Goal: Information Seeking & Learning: Learn about a topic

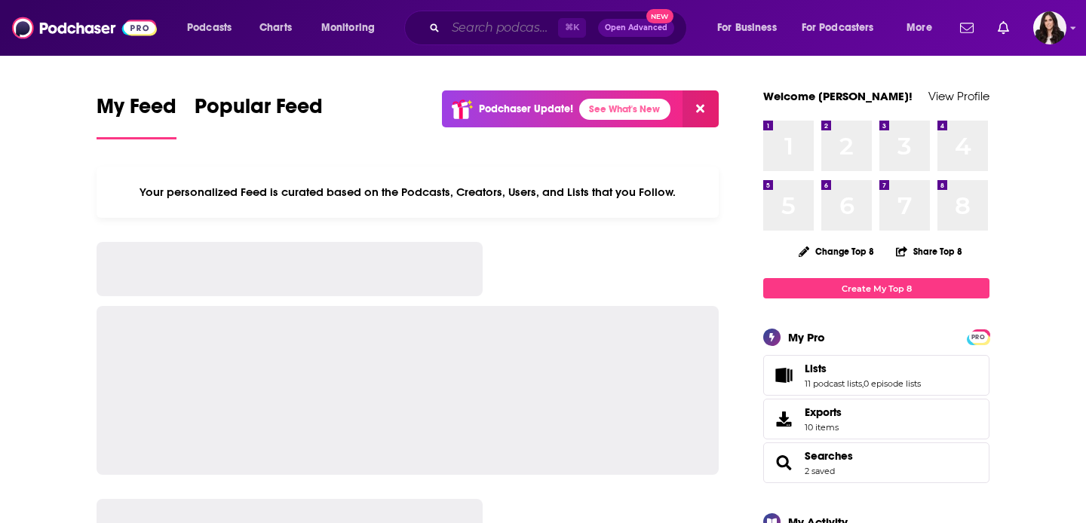
click at [486, 30] on input "Search podcasts, credits, & more..." at bounding box center [502, 28] width 112 height 24
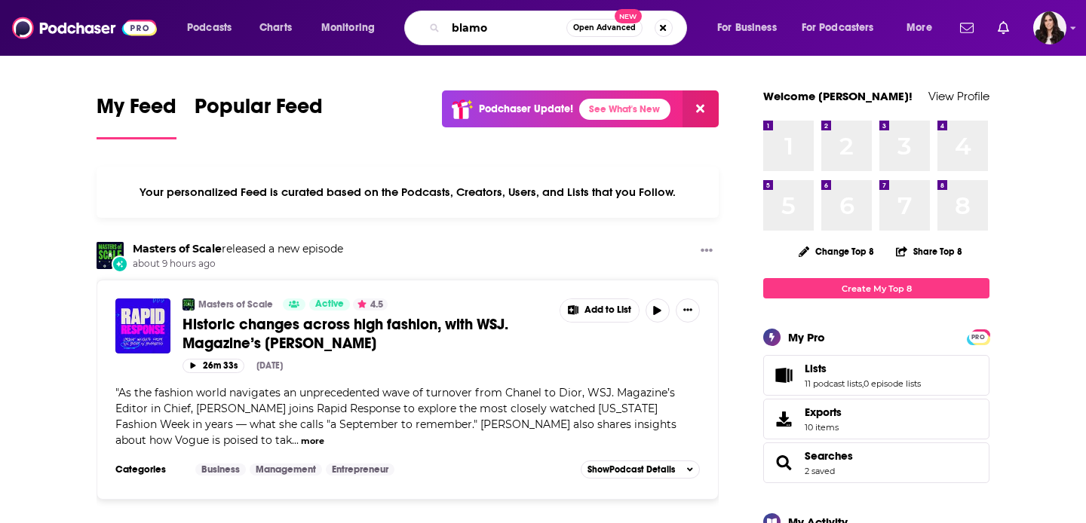
type input "blamo"
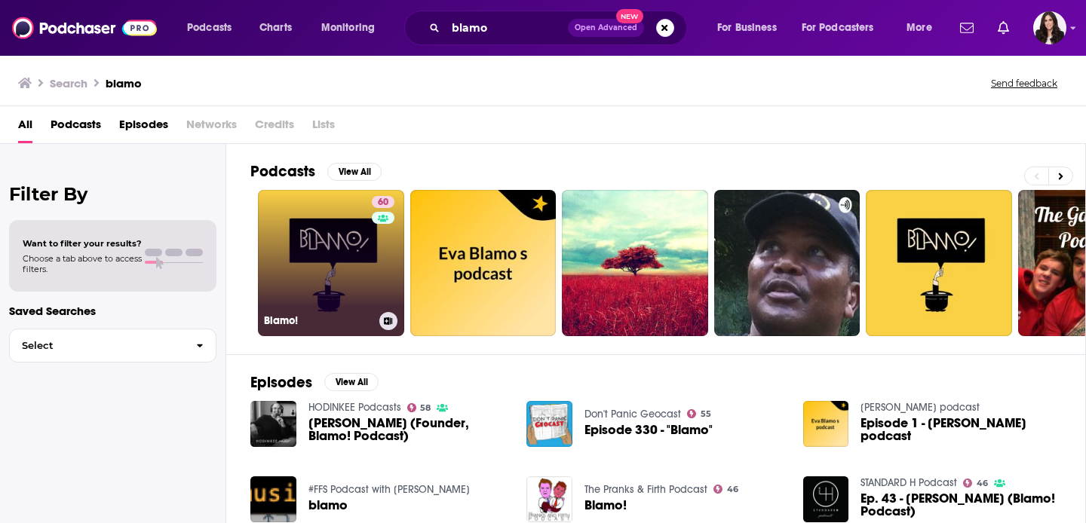
click at [381, 268] on div "60" at bounding box center [385, 254] width 26 height 116
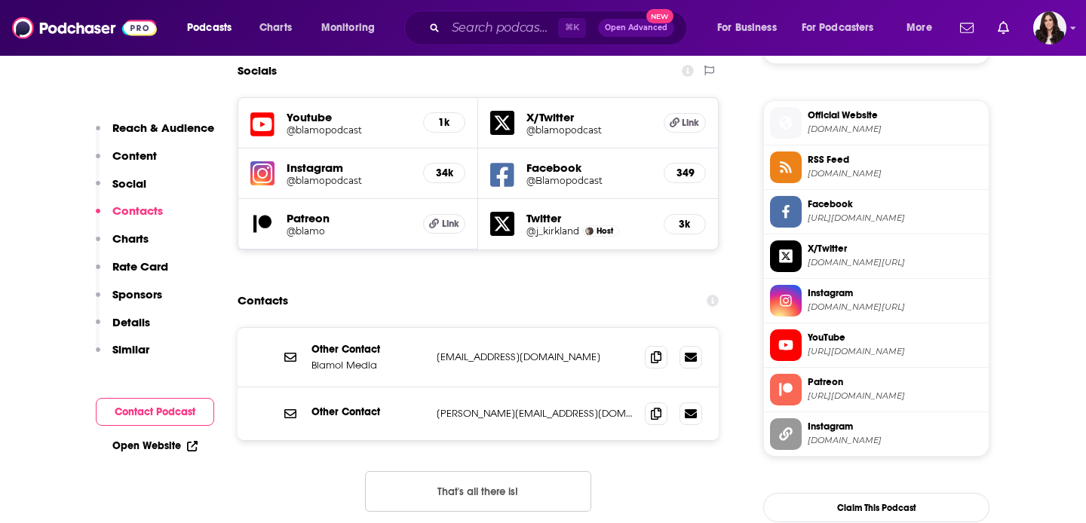
scroll to position [1324, 0]
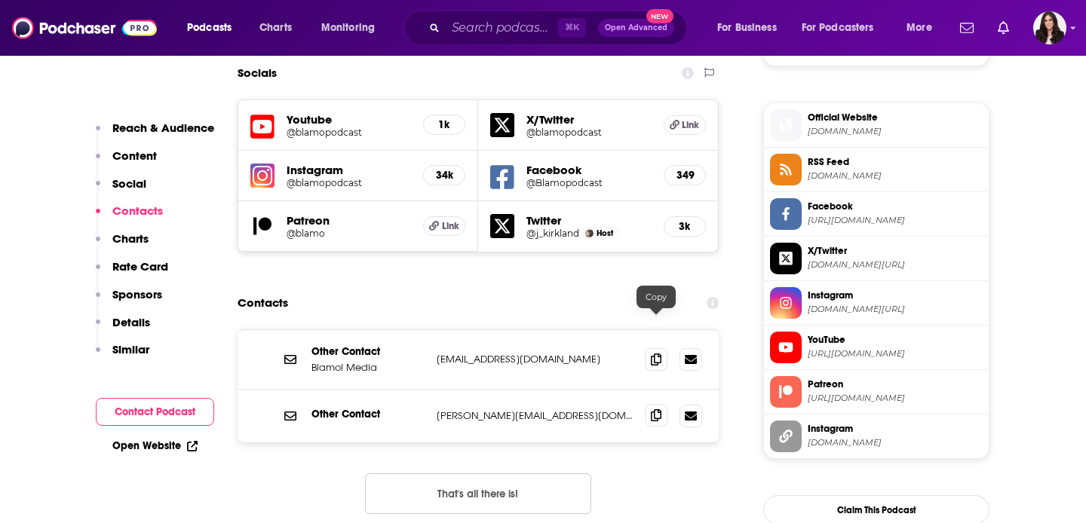
click at [654, 409] on icon at bounding box center [656, 415] width 11 height 12
click at [657, 353] on icon at bounding box center [656, 359] width 11 height 12
click at [496, 32] on input "Search podcasts, credits, & more..." at bounding box center [502, 28] width 112 height 24
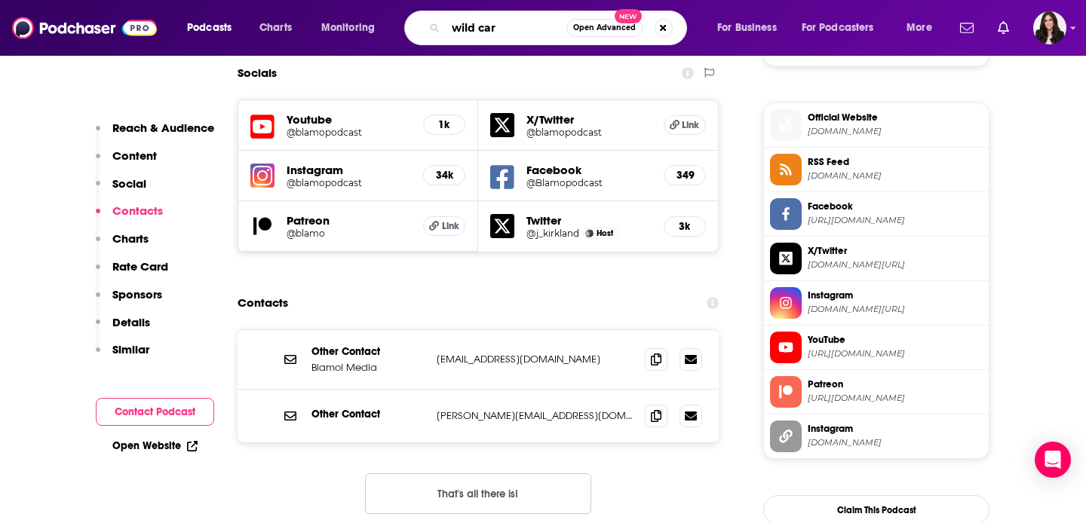
type input "wild card"
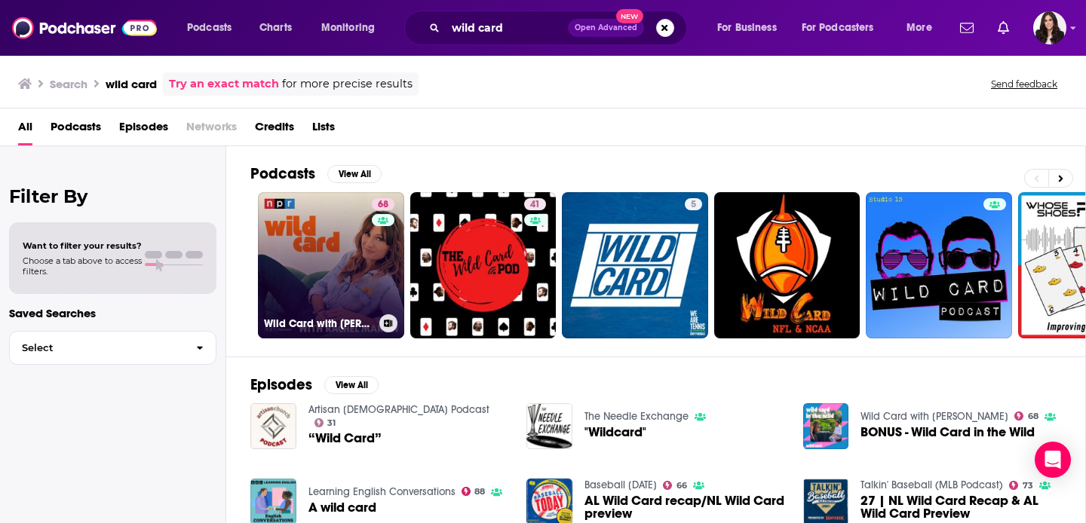
click at [332, 296] on link "68 Wild Card with [PERSON_NAME]" at bounding box center [331, 265] width 146 height 146
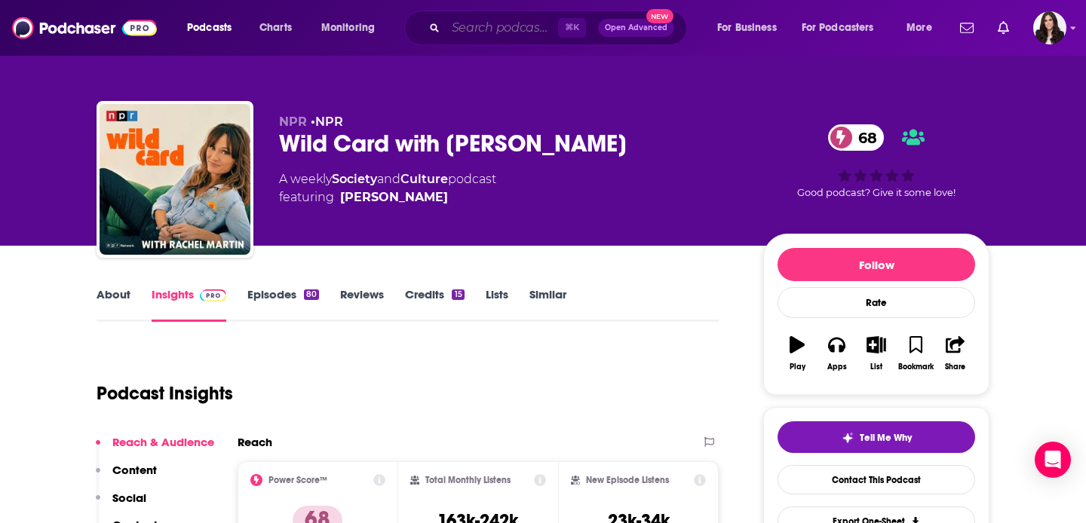
click at [502, 30] on input "Search podcasts, credits, & more..." at bounding box center [502, 28] width 112 height 24
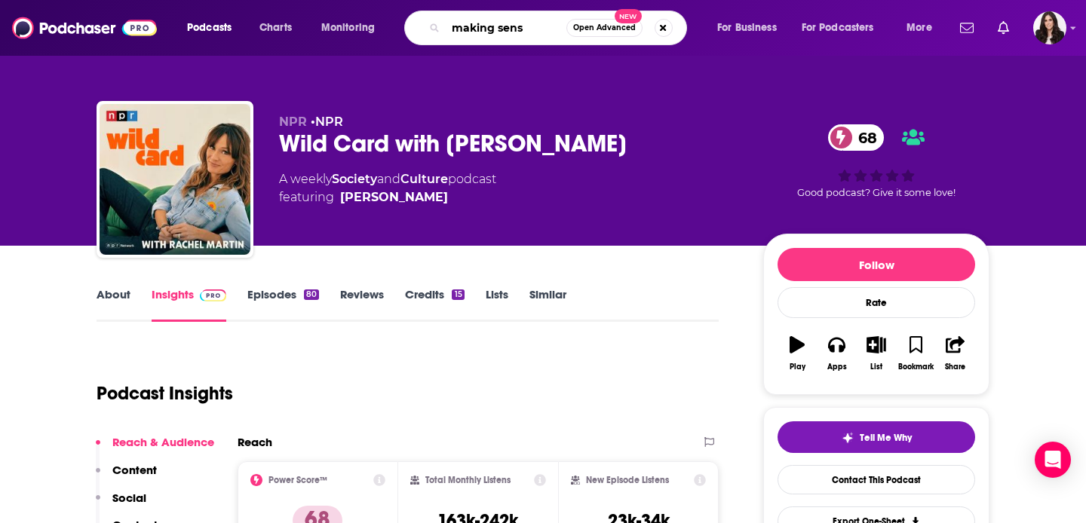
type input "making sense"
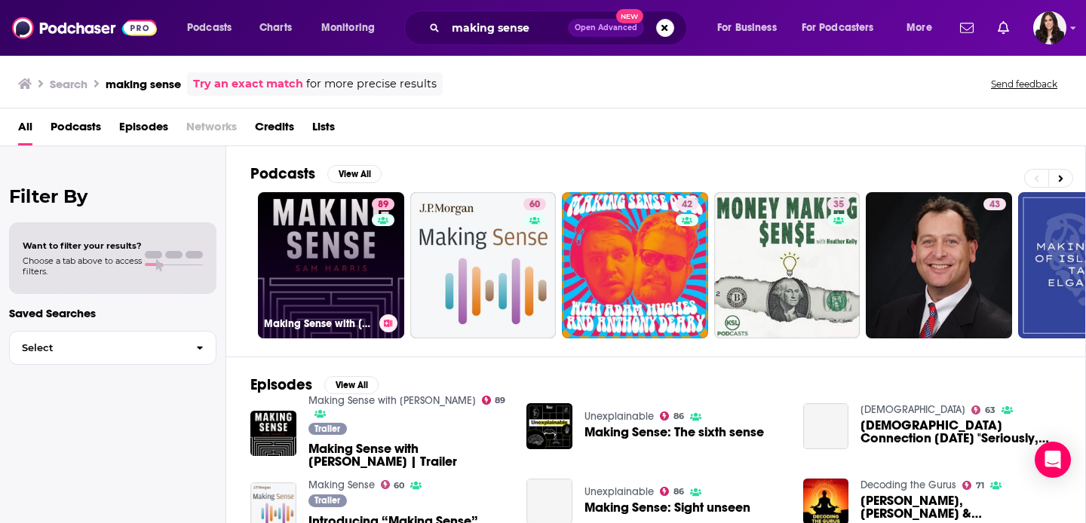
click at [345, 277] on link "89 Making Sense with [PERSON_NAME]" at bounding box center [331, 265] width 146 height 146
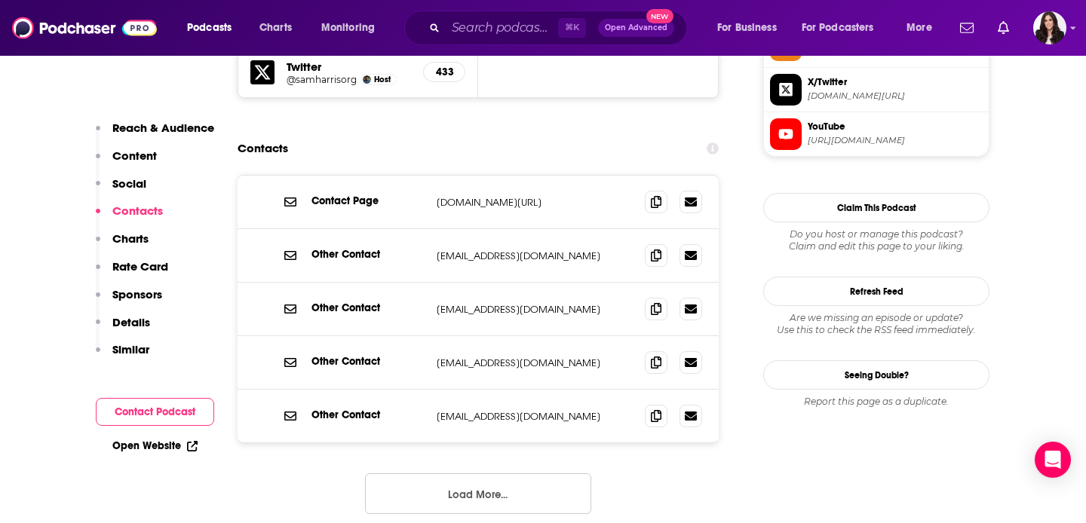
scroll to position [1383, 0]
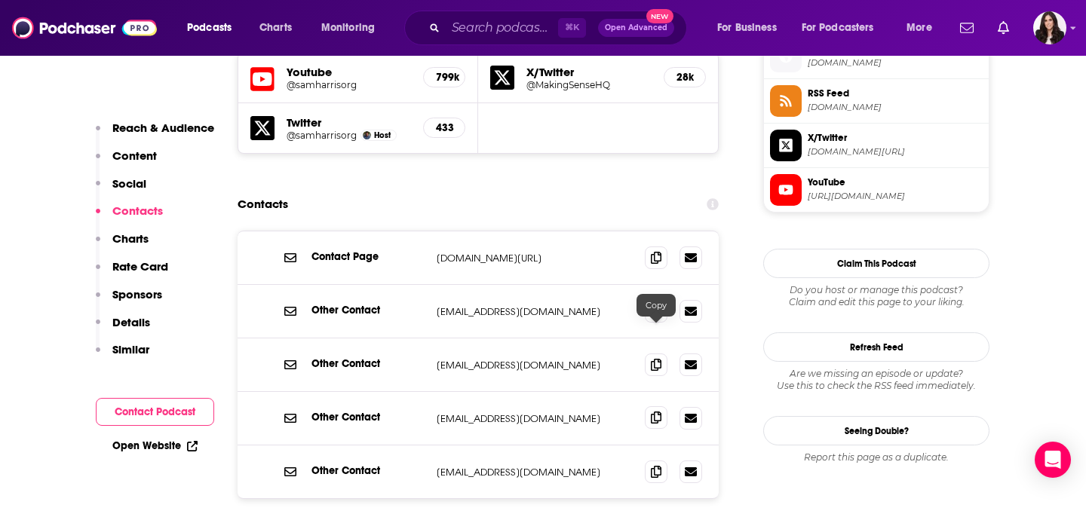
click at [653, 406] on span at bounding box center [656, 417] width 23 height 23
click at [657, 305] on icon at bounding box center [656, 311] width 11 height 12
click at [463, 34] on input "Search podcasts, credits, & more..." at bounding box center [502, 28] width 112 height 24
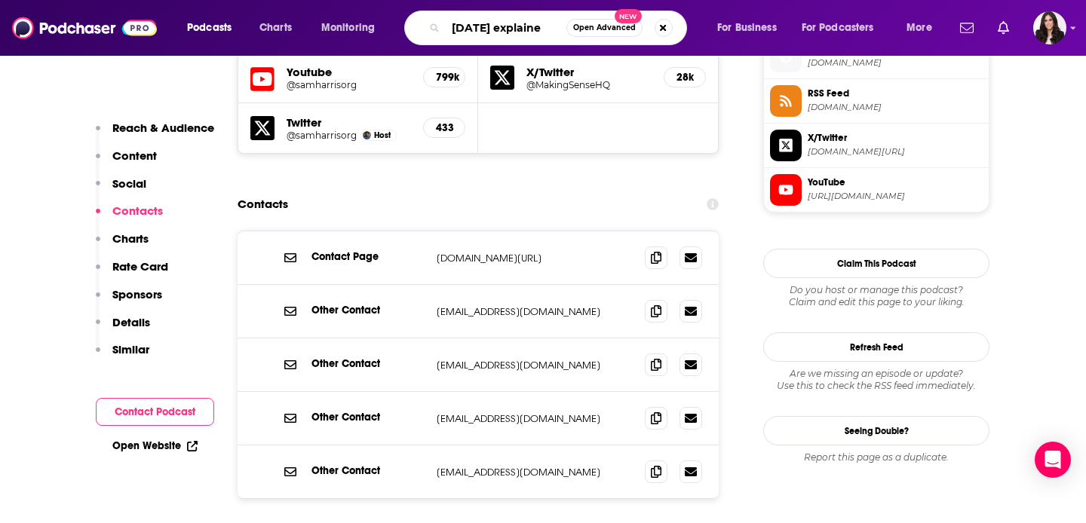
type input "[DATE] explained"
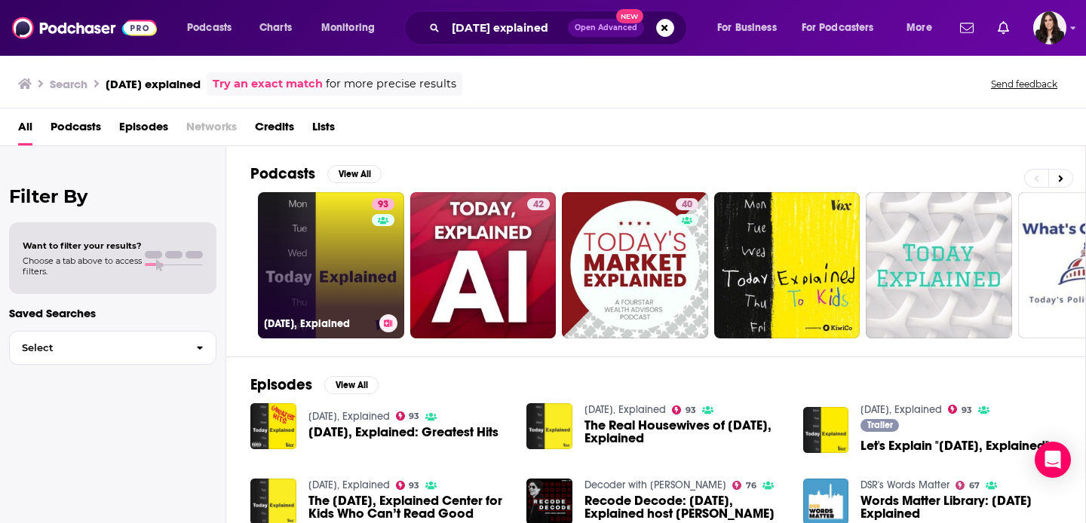
click at [355, 253] on link "93 [DATE], Explained" at bounding box center [331, 265] width 146 height 146
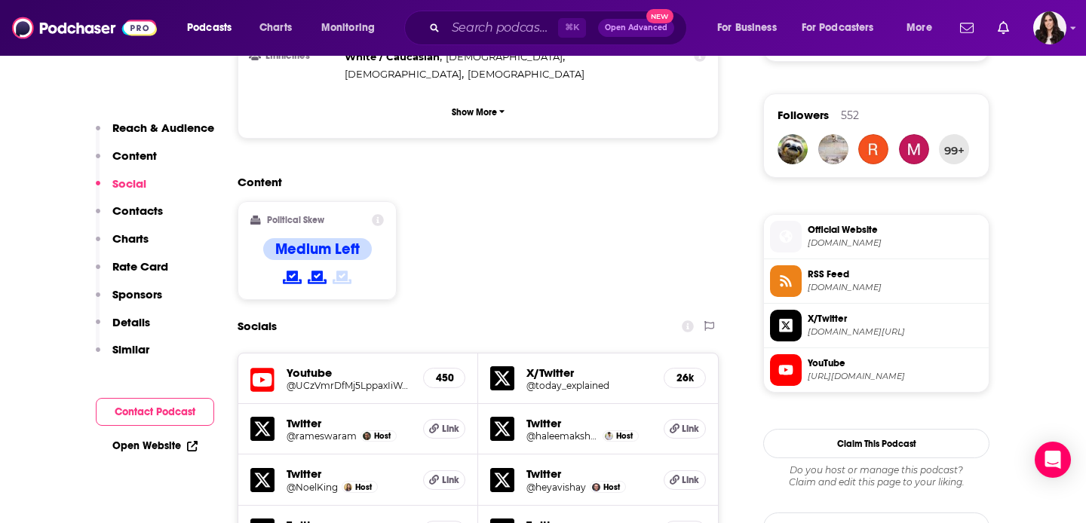
scroll to position [1596, 0]
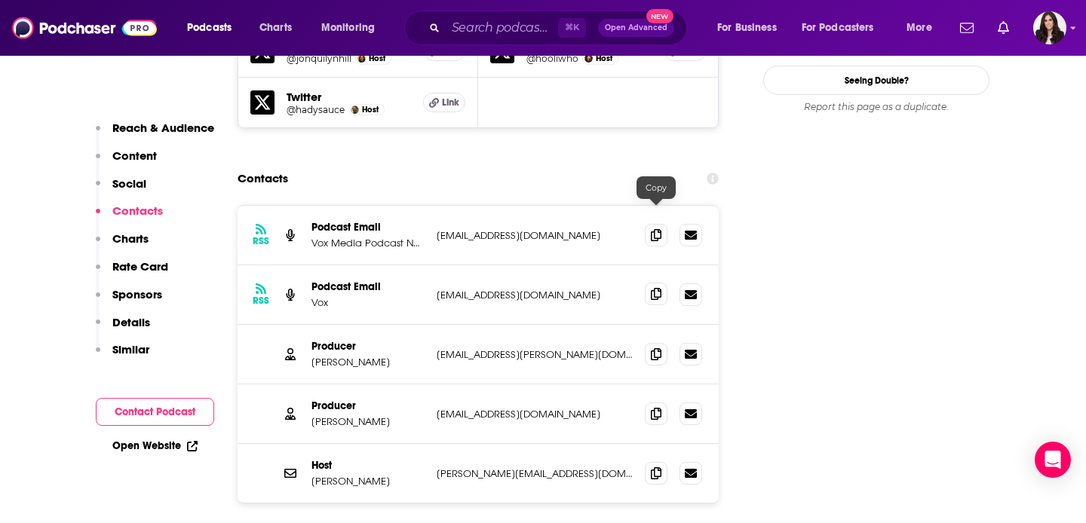
click at [658, 288] on icon at bounding box center [656, 294] width 11 height 12
click at [654, 348] on icon at bounding box center [656, 354] width 11 height 12
click at [654, 407] on icon at bounding box center [656, 413] width 11 height 12
click at [656, 467] on icon at bounding box center [656, 473] width 11 height 12
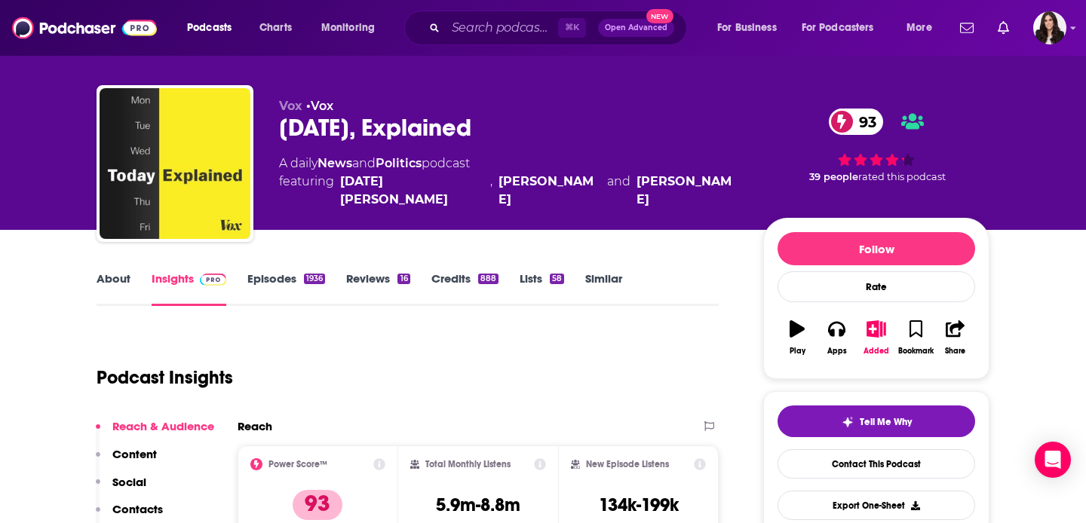
scroll to position [13, 0]
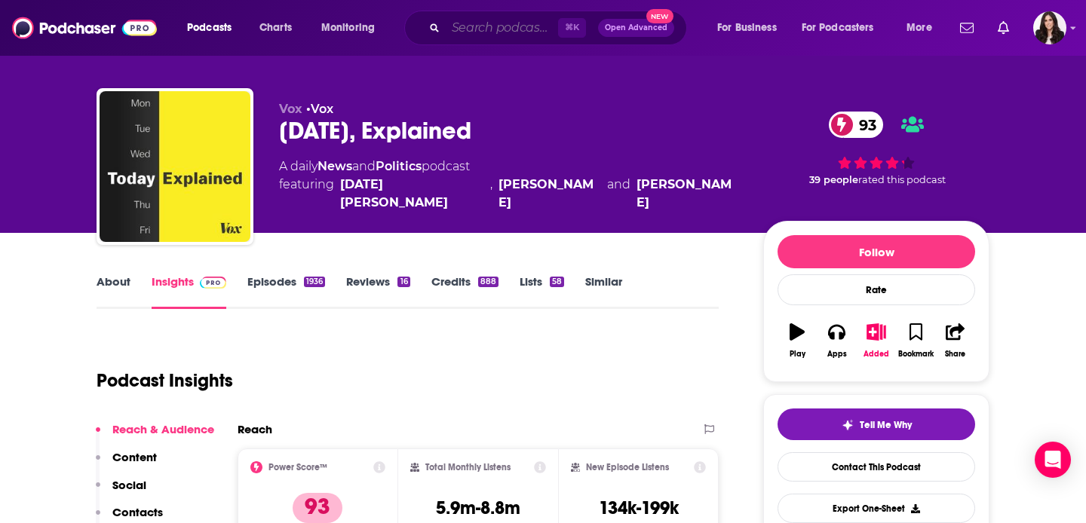
click at [485, 29] on input "Search podcasts, credits, & more..." at bounding box center [502, 28] width 112 height 24
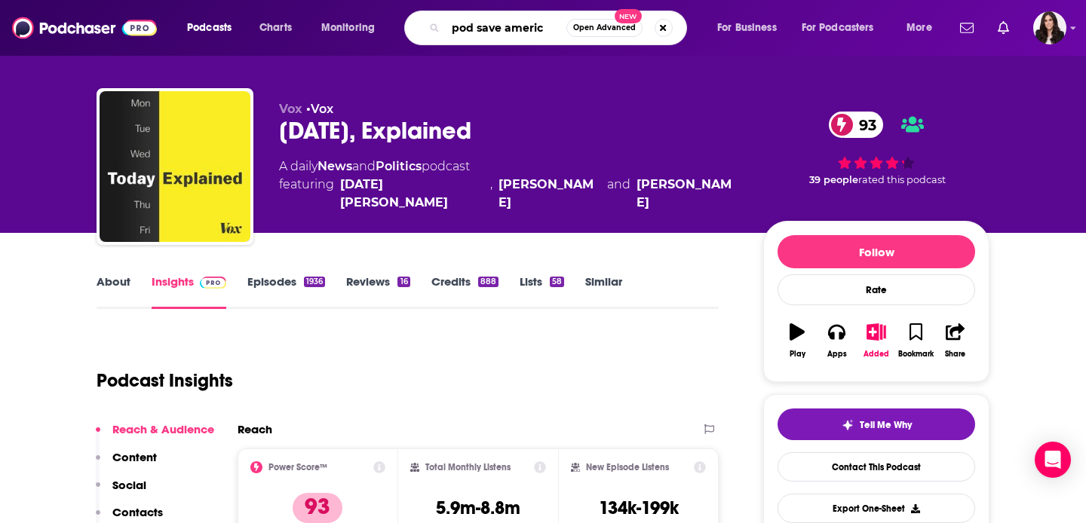
type input "pod save america"
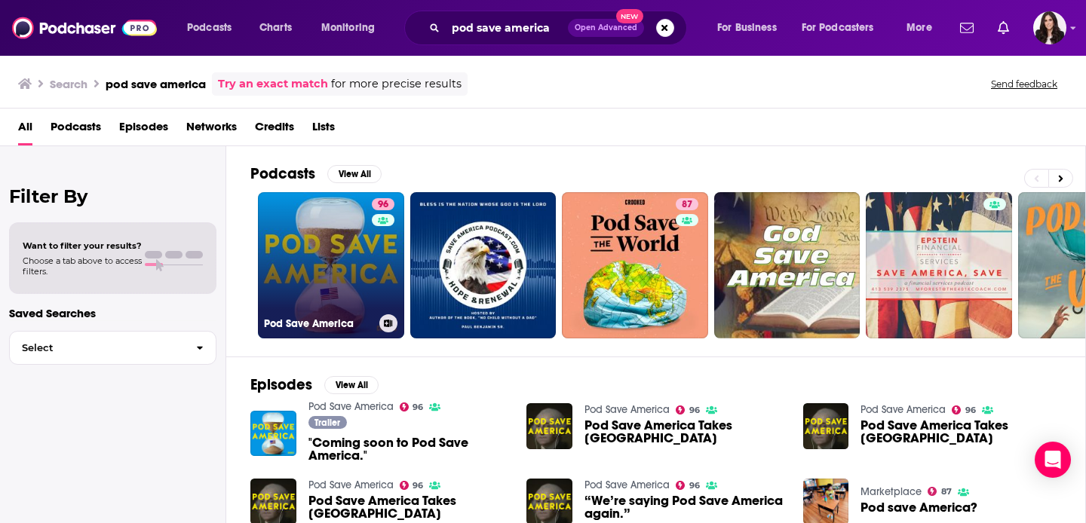
click at [347, 255] on link "96 Pod Save America" at bounding box center [331, 265] width 146 height 146
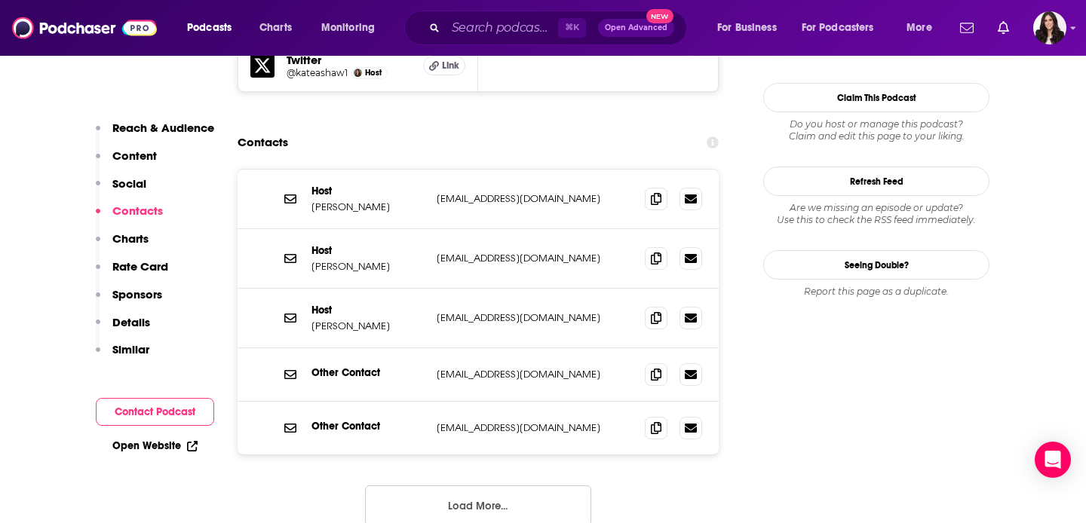
scroll to position [1567, 0]
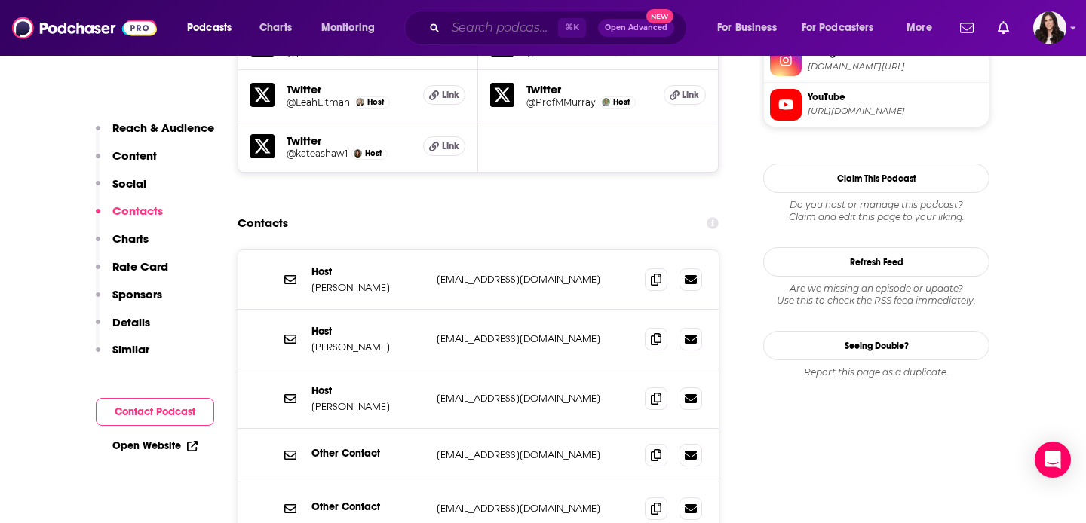
click at [531, 30] on input "Search podcasts, credits, & more..." at bounding box center [502, 28] width 112 height 24
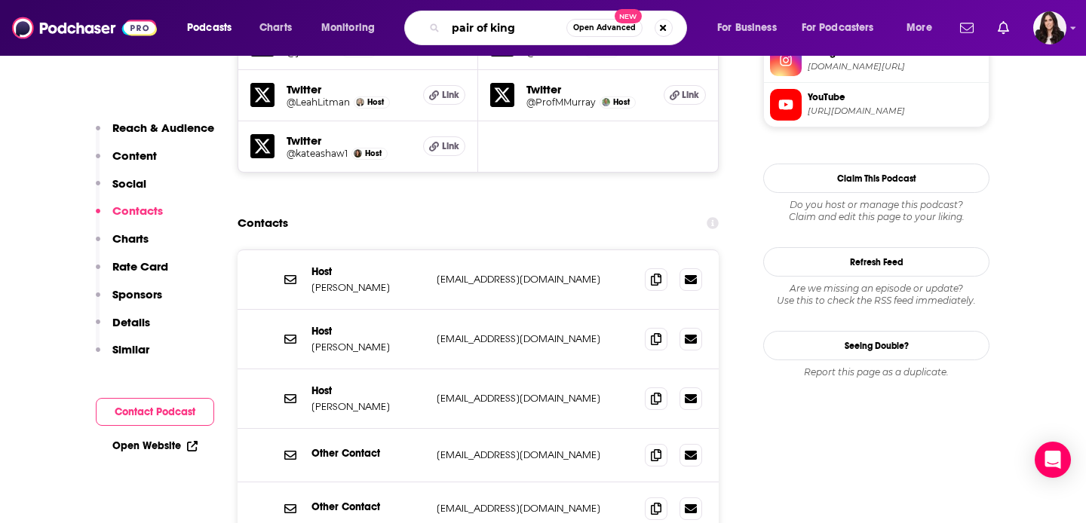
type input "pair of kings"
click at [501, 28] on input "pair of kings" at bounding box center [506, 28] width 121 height 24
click at [537, 28] on input "pair of kings" at bounding box center [506, 28] width 121 height 24
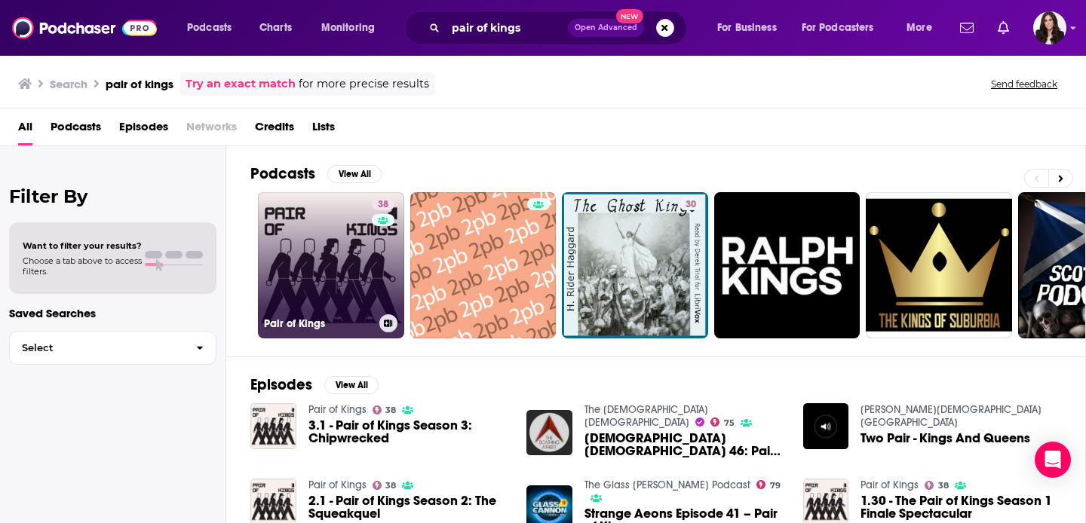
click at [353, 270] on link "38 Pair of Kings" at bounding box center [331, 265] width 146 height 146
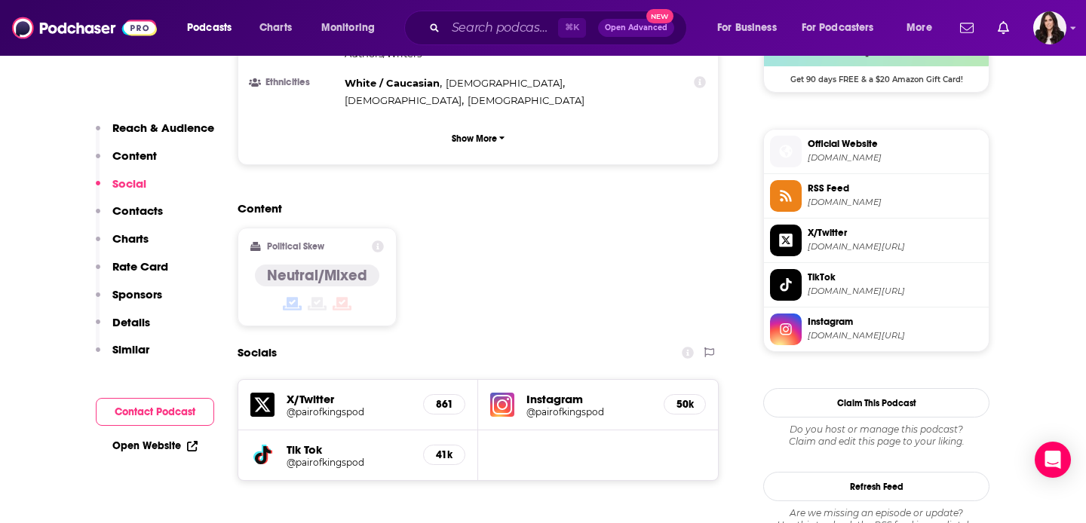
scroll to position [1218, 0]
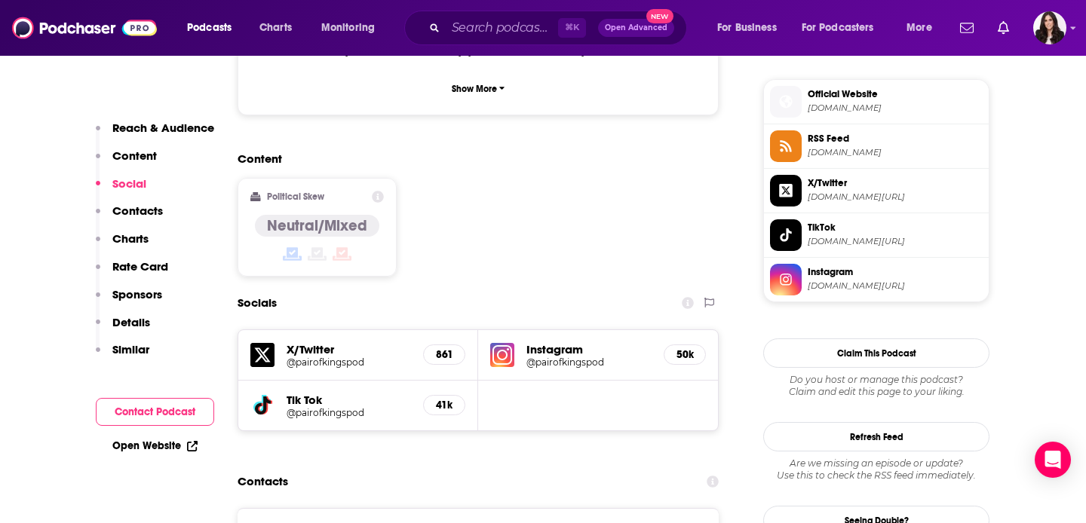
click at [563, 342] on h5 "Instagram" at bounding box center [588, 349] width 125 height 14
click at [562, 357] on h5 "@pairofkingspod" at bounding box center [588, 362] width 125 height 11
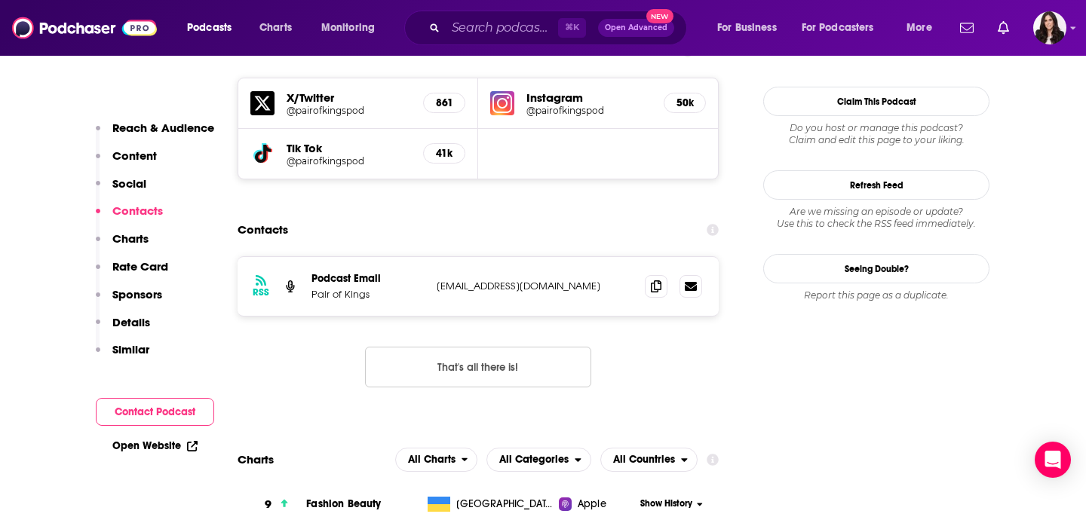
scroll to position [1530, 0]
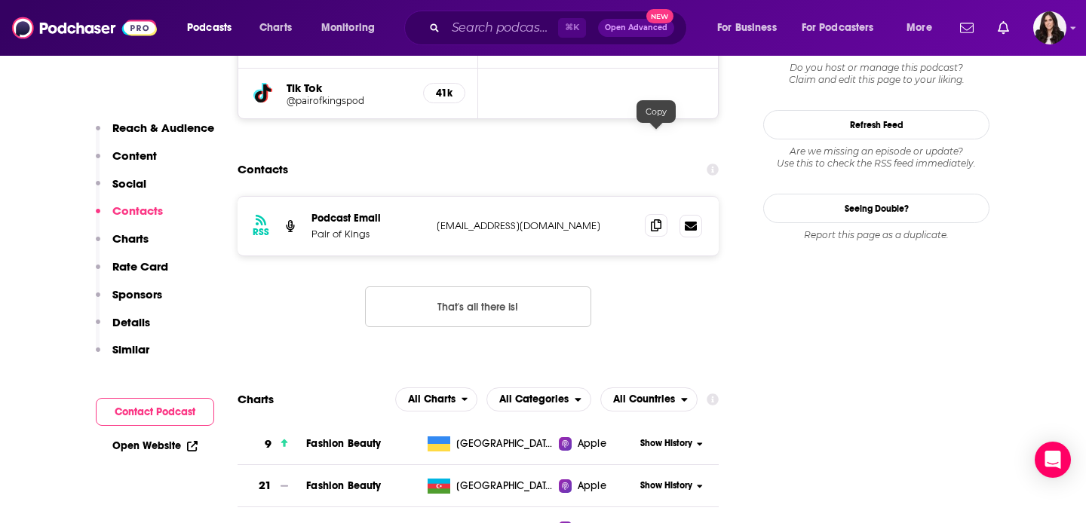
click at [654, 219] on icon at bounding box center [656, 225] width 11 height 12
click at [504, 32] on input "Search podcasts, credits, & more..." at bounding box center [502, 28] width 112 height 24
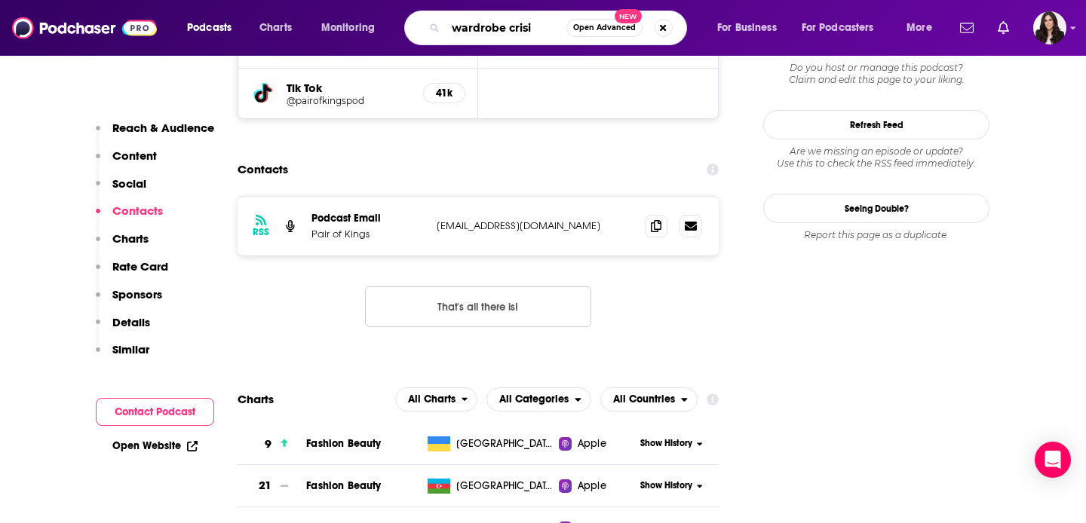
type input "wardrobe crisis"
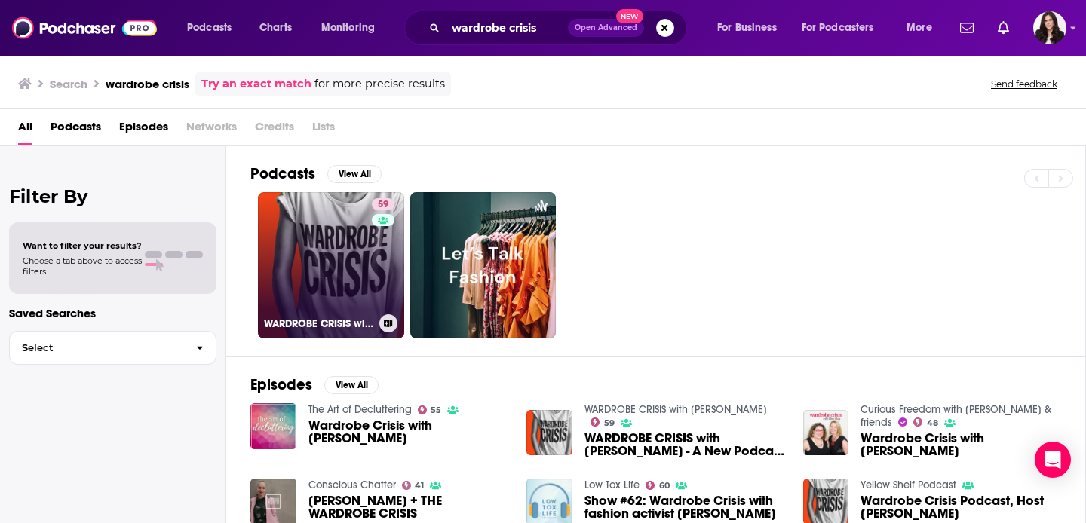
click at [349, 268] on link "59 WARDROBE CRISIS with [PERSON_NAME]" at bounding box center [331, 265] width 146 height 146
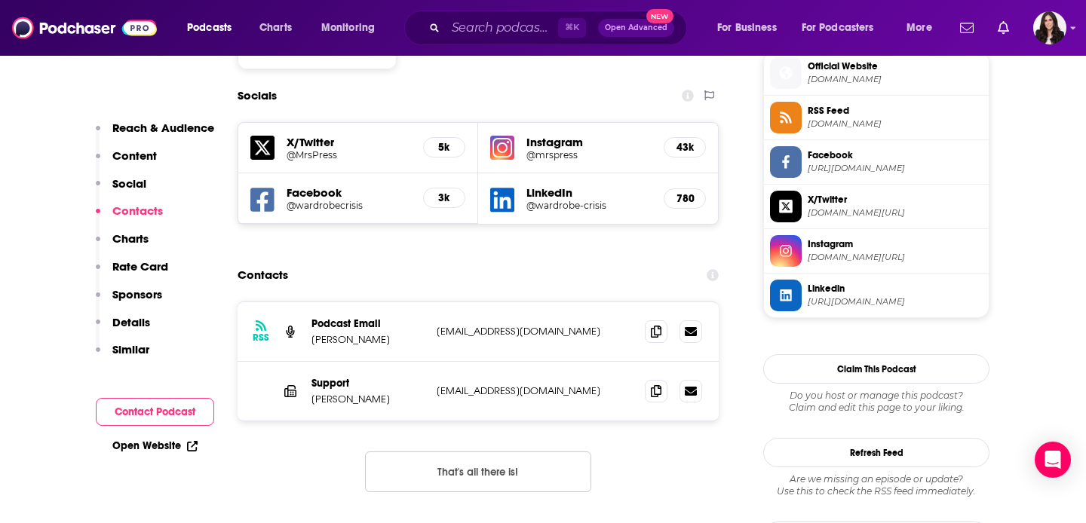
scroll to position [1366, 0]
click at [654, 380] on span at bounding box center [656, 391] width 23 height 23
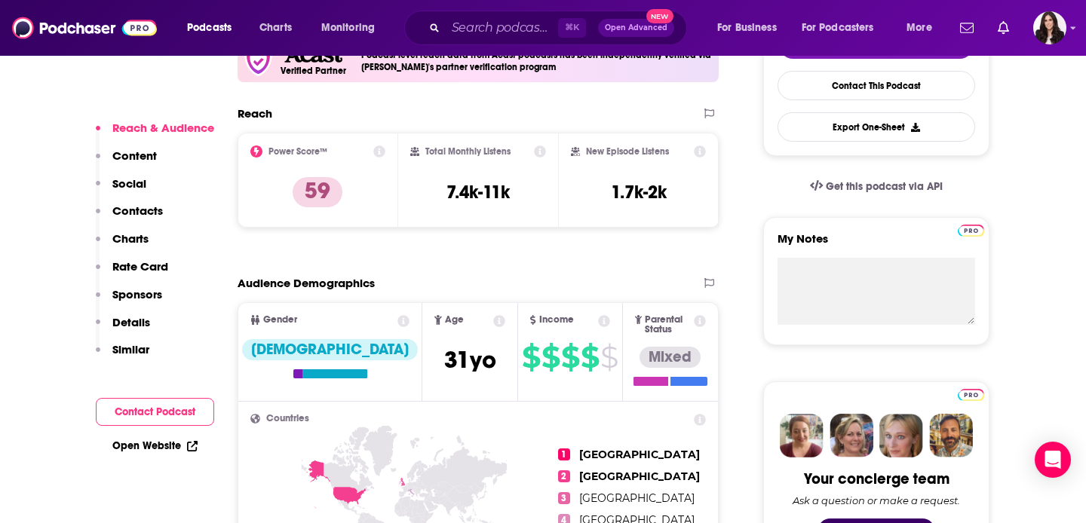
scroll to position [394, 0]
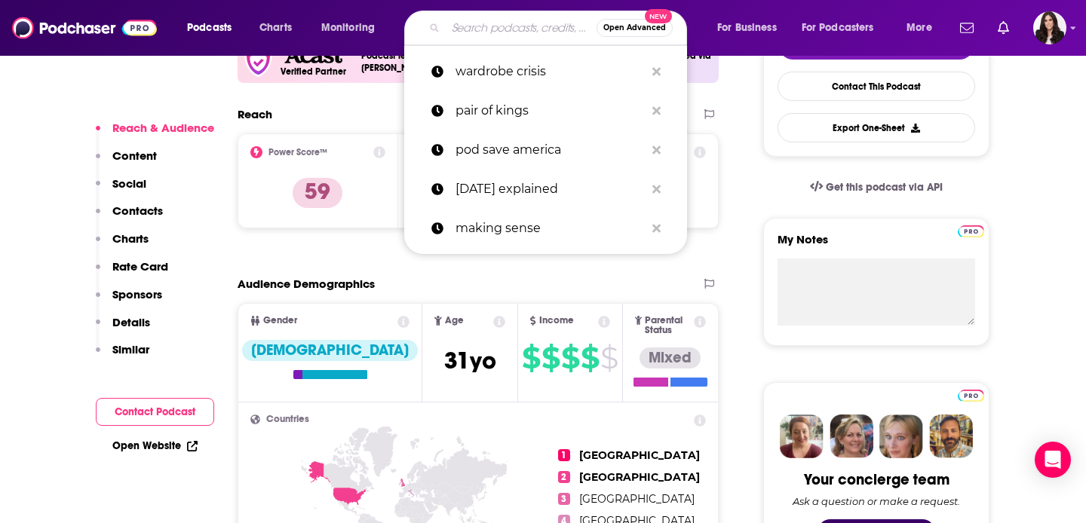
click at [516, 23] on input "Search podcasts, credits, & more..." at bounding box center [521, 28] width 151 height 24
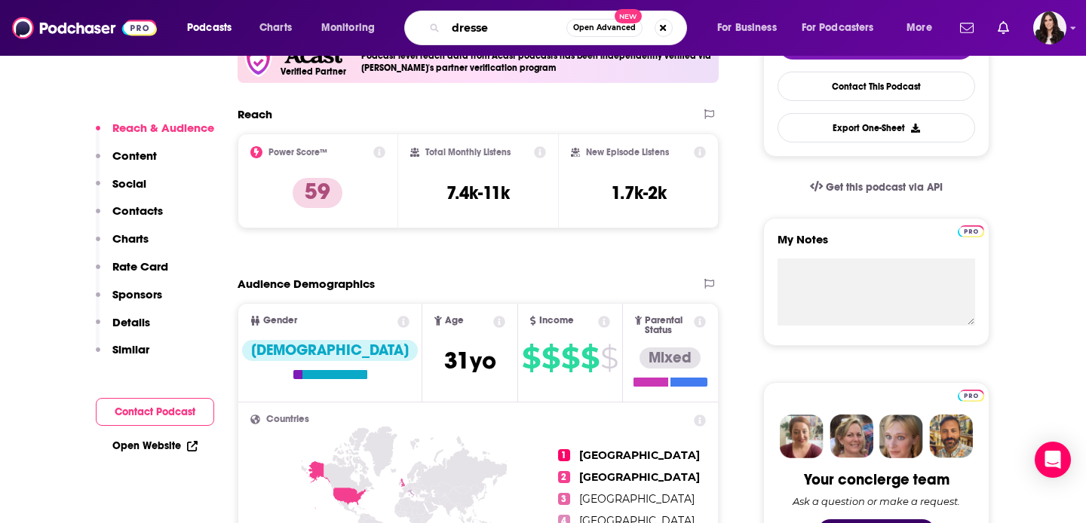
type input "dressed"
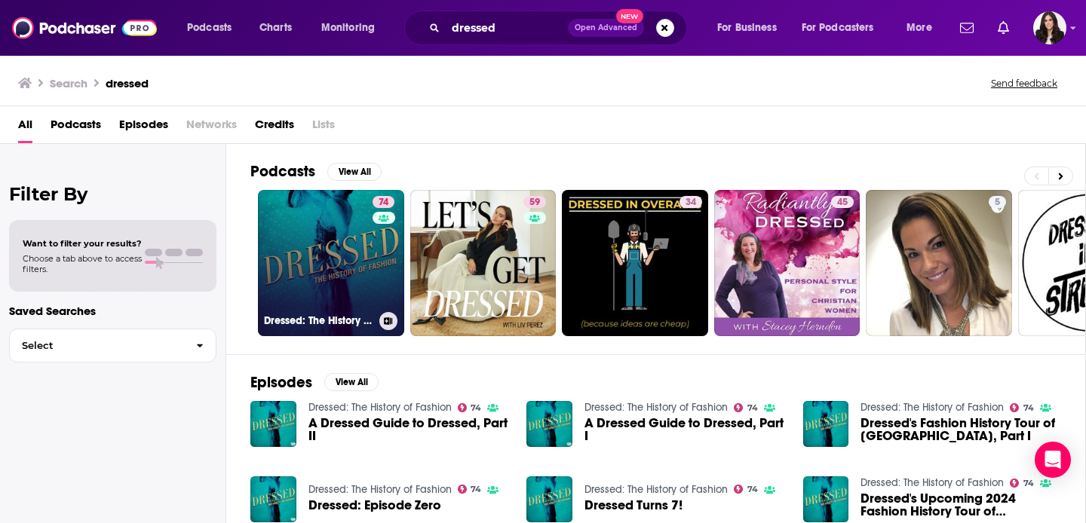
click at [370, 274] on link "74 Dressed: The History of Fashion" at bounding box center [331, 263] width 146 height 146
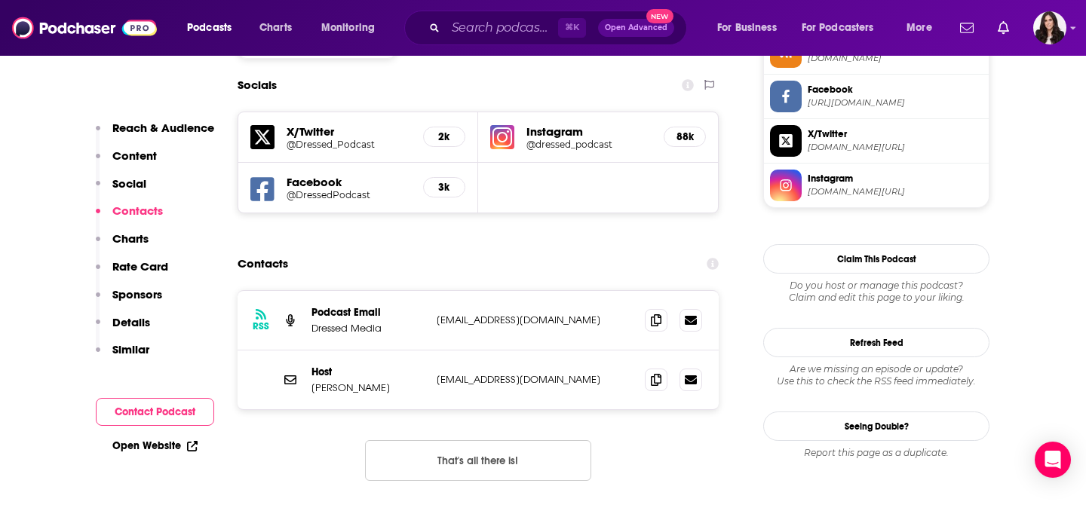
scroll to position [1328, 0]
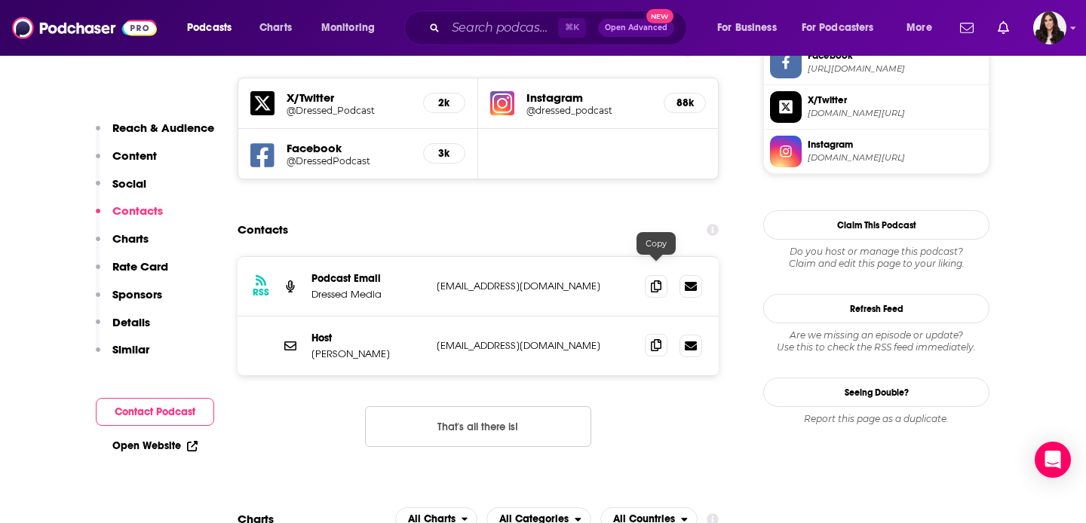
click at [658, 339] on icon at bounding box center [656, 345] width 11 height 12
click at [654, 274] on span at bounding box center [656, 285] width 23 height 23
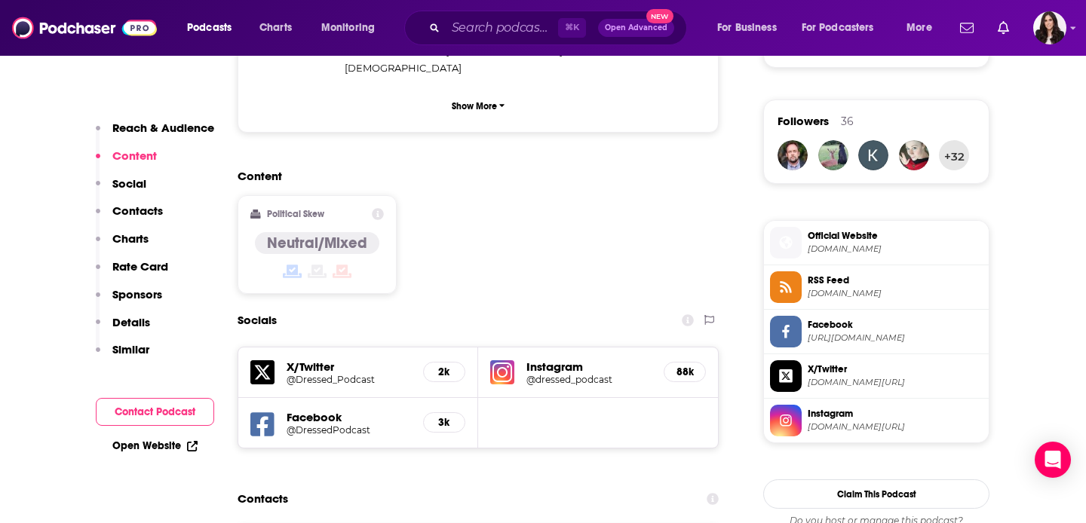
scroll to position [586, 0]
